Goal: Transaction & Acquisition: Purchase product/service

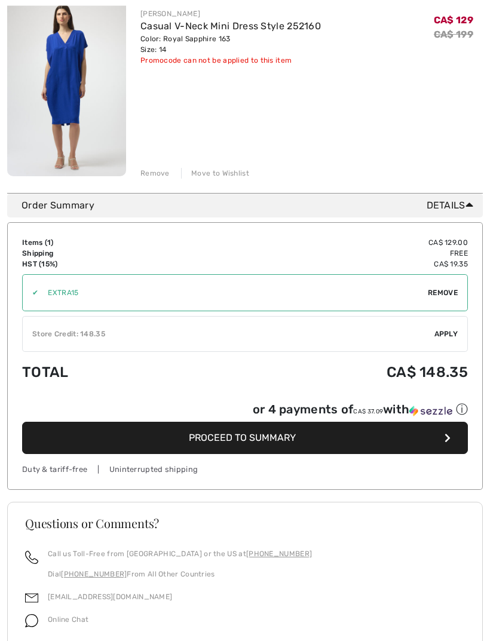
scroll to position [179, 0]
click at [450, 330] on span "Apply" at bounding box center [446, 334] width 24 height 11
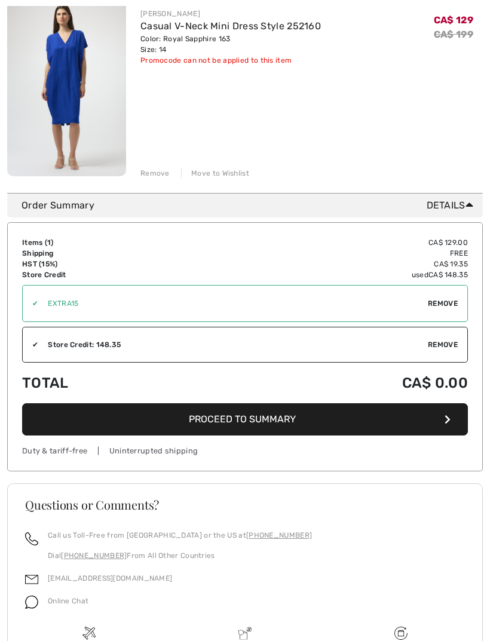
click at [253, 420] on span "Proceed to Summary" at bounding box center [242, 419] width 107 height 11
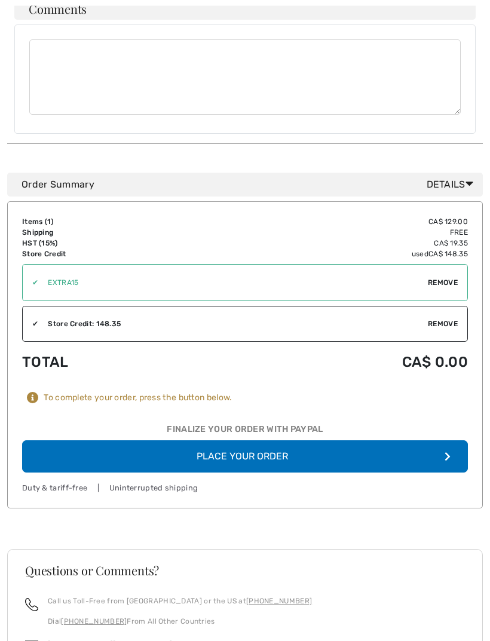
scroll to position [620, 0]
click at [264, 451] on button "Place Your Order" at bounding box center [245, 456] width 446 height 32
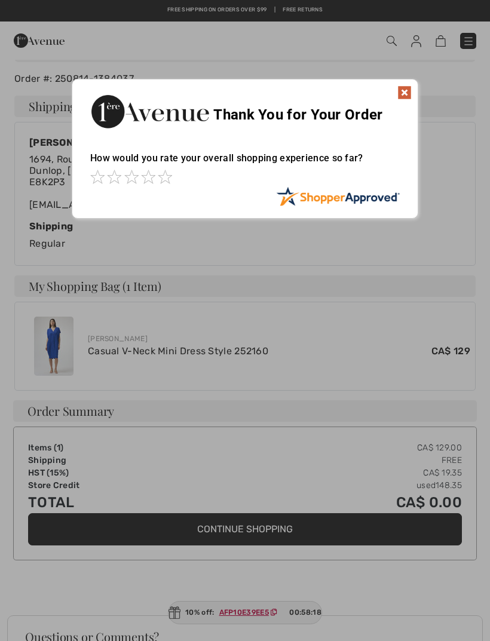
scroll to position [191, 0]
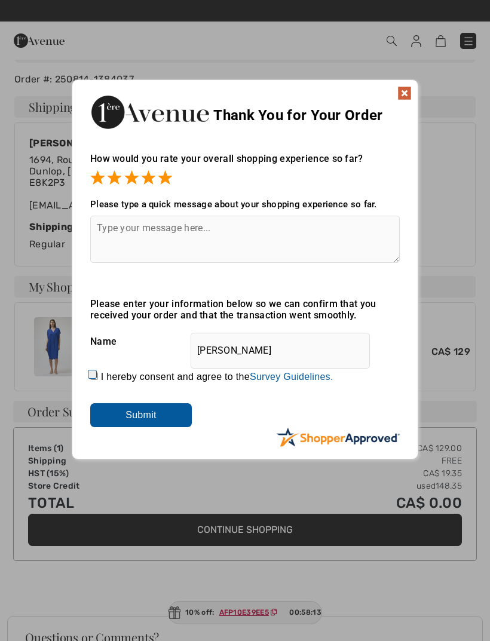
click at [406, 89] on img at bounding box center [404, 93] width 14 height 14
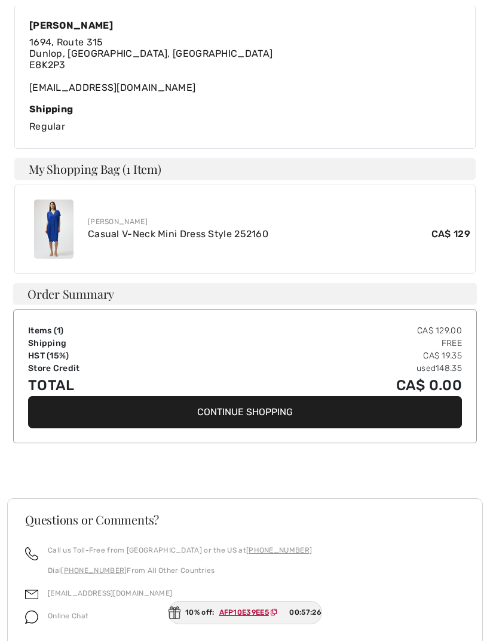
scroll to position [379, 0]
